Goal: Navigation & Orientation: Understand site structure

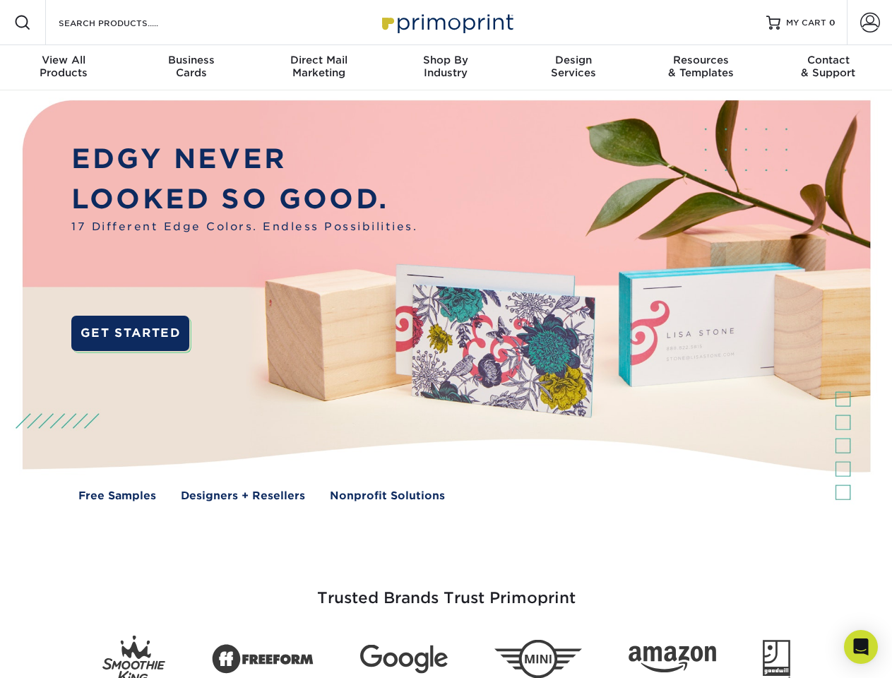
click at [446, 339] on img at bounding box center [445, 310] width 883 height 441
click at [23, 23] on span at bounding box center [22, 22] width 17 height 17
click at [870, 23] on span at bounding box center [870, 23] width 20 height 20
click at [64, 68] on div "View All Products" at bounding box center [63, 66] width 127 height 25
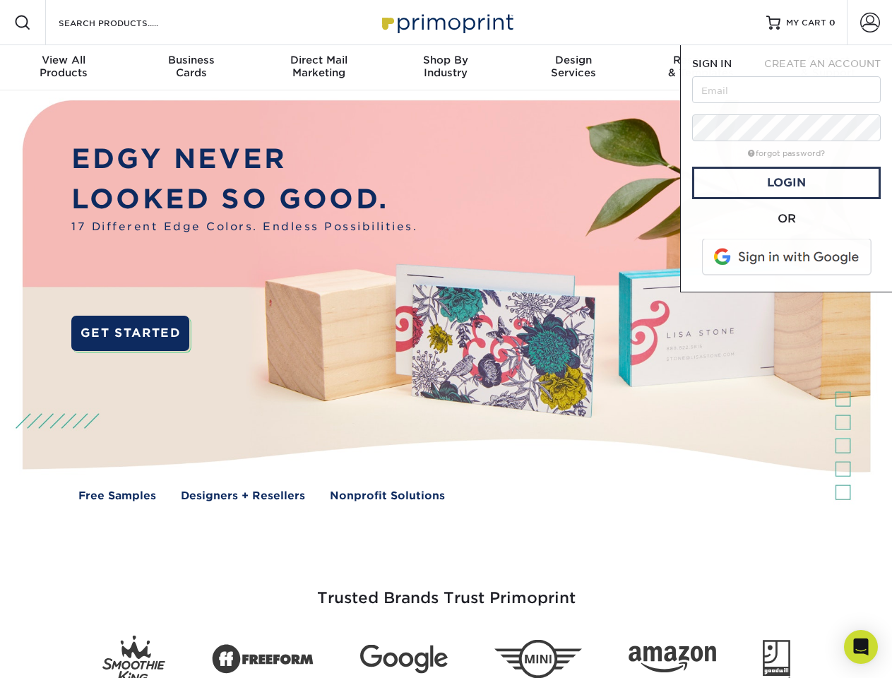
click at [191, 68] on div "Business Cards" at bounding box center [190, 66] width 127 height 25
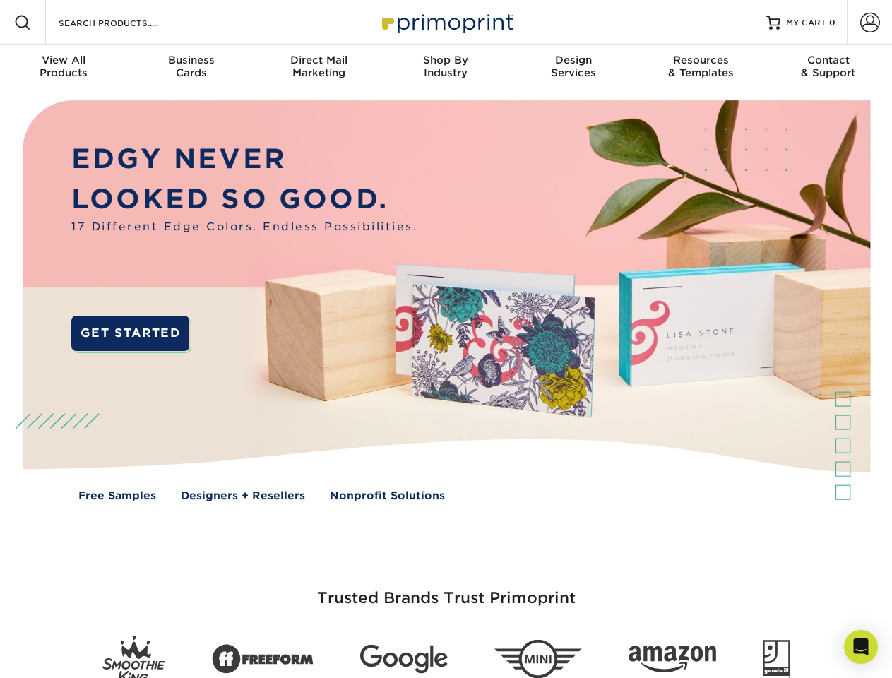
click at [319, 68] on div "Direct Mail Marketing" at bounding box center [318, 66] width 127 height 25
click at [446, 68] on div "Shop By Industry" at bounding box center [445, 66] width 127 height 25
click at [574, 68] on div "Design Services" at bounding box center [573, 66] width 127 height 25
click at [701, 68] on div "Resources & Templates" at bounding box center [700, 66] width 127 height 25
click at [829, 68] on div "Contact & Support" at bounding box center [828, 66] width 127 height 25
